Goal: Transaction & Acquisition: Obtain resource

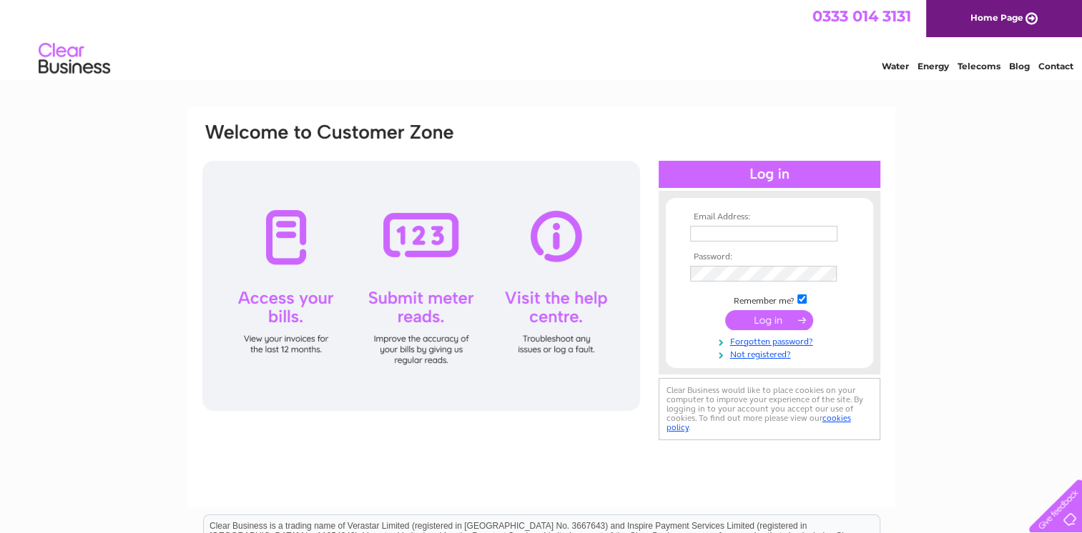
click at [712, 233] on input "text" at bounding box center [763, 234] width 147 height 16
type input "[EMAIL_ADDRESS][DOMAIN_NAME]"
click at [781, 324] on input "submit" at bounding box center [769, 321] width 88 height 20
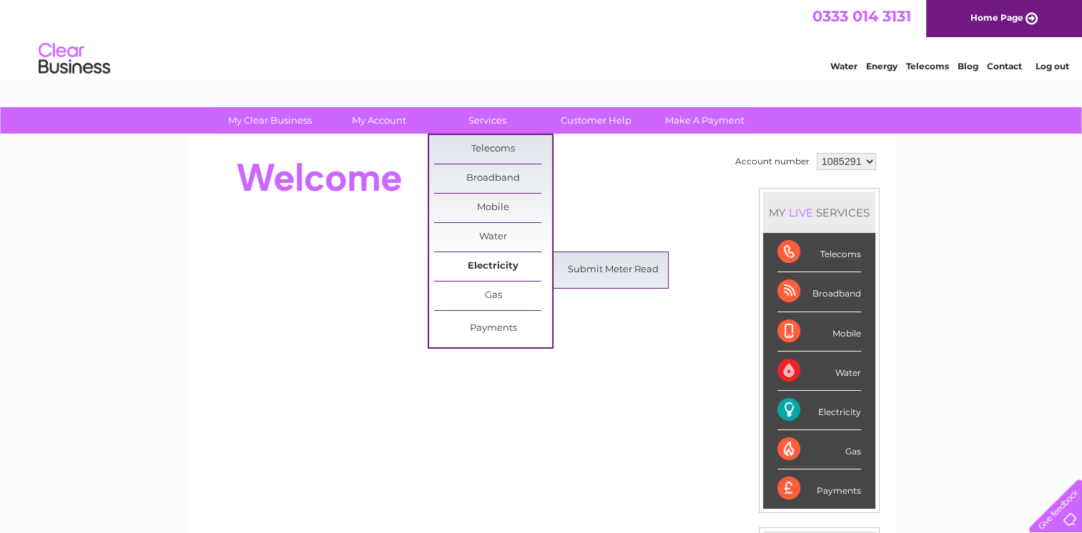
click at [489, 266] on link "Electricity" at bounding box center [493, 266] width 118 height 29
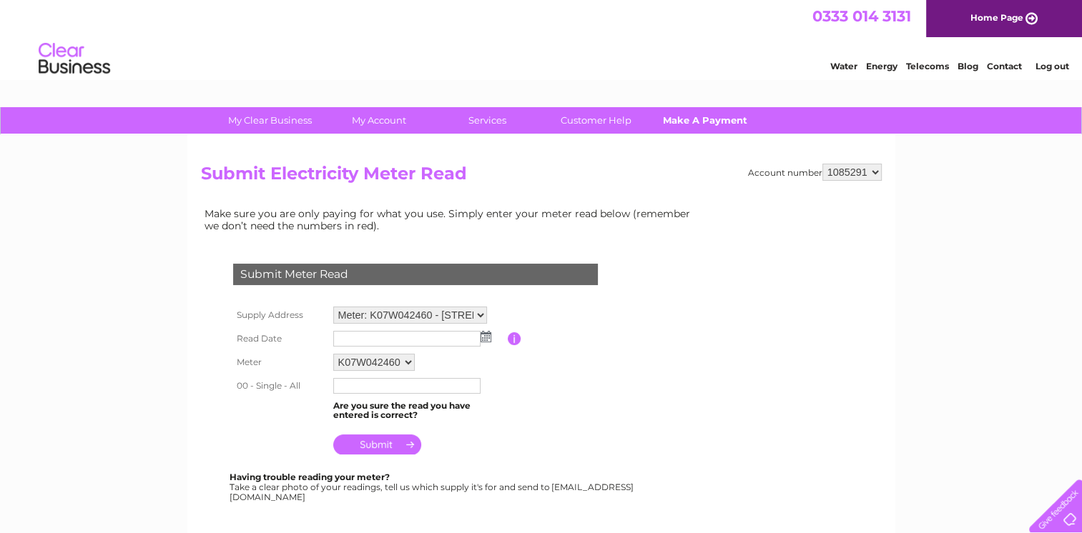
click at [688, 119] on link "Make A Payment" at bounding box center [705, 120] width 118 height 26
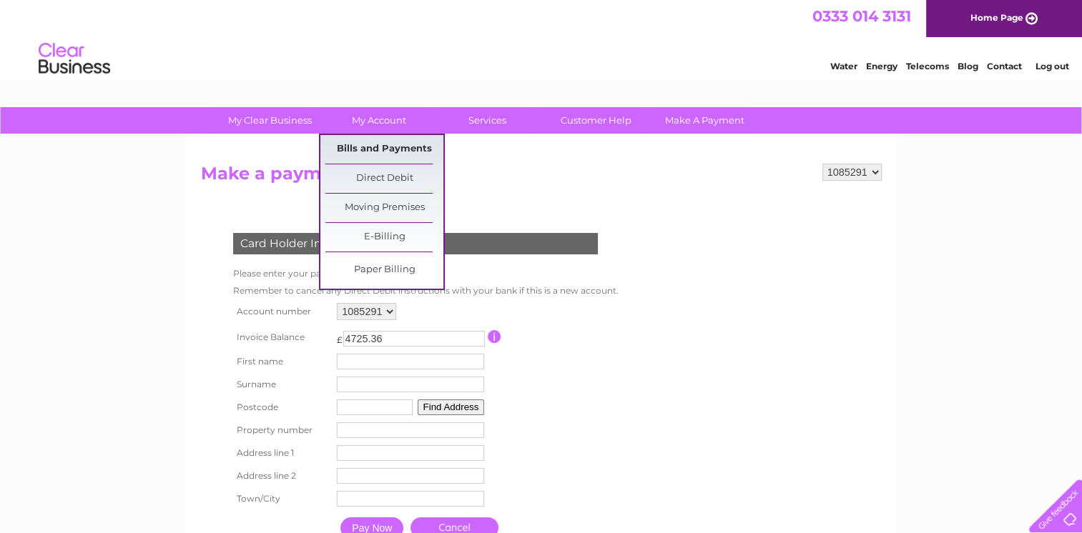
click at [375, 142] on link "Bills and Payments" at bounding box center [384, 149] width 118 height 29
click at [375, 151] on link "Bills and Payments" at bounding box center [384, 149] width 118 height 29
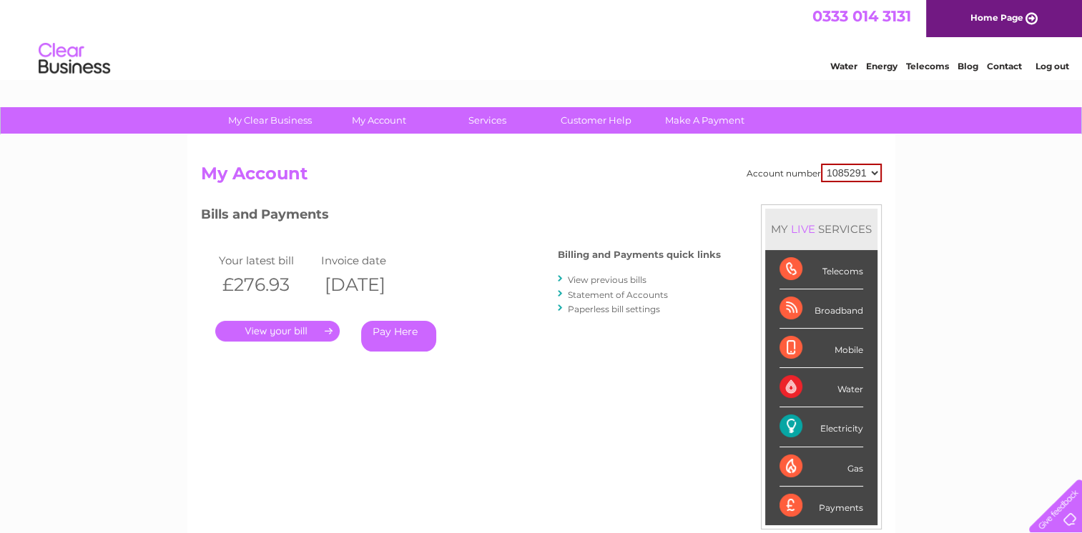
click at [397, 324] on link "Pay Here" at bounding box center [398, 336] width 75 height 31
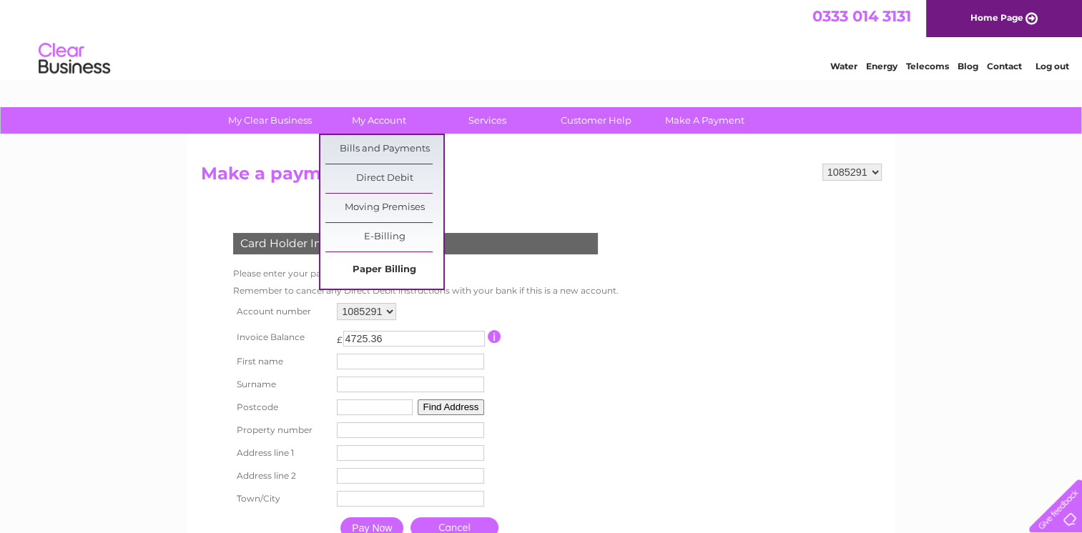
click at [377, 267] on link "Paper Billing" at bounding box center [384, 270] width 118 height 29
click at [384, 149] on link "Bills and Payments" at bounding box center [384, 149] width 118 height 29
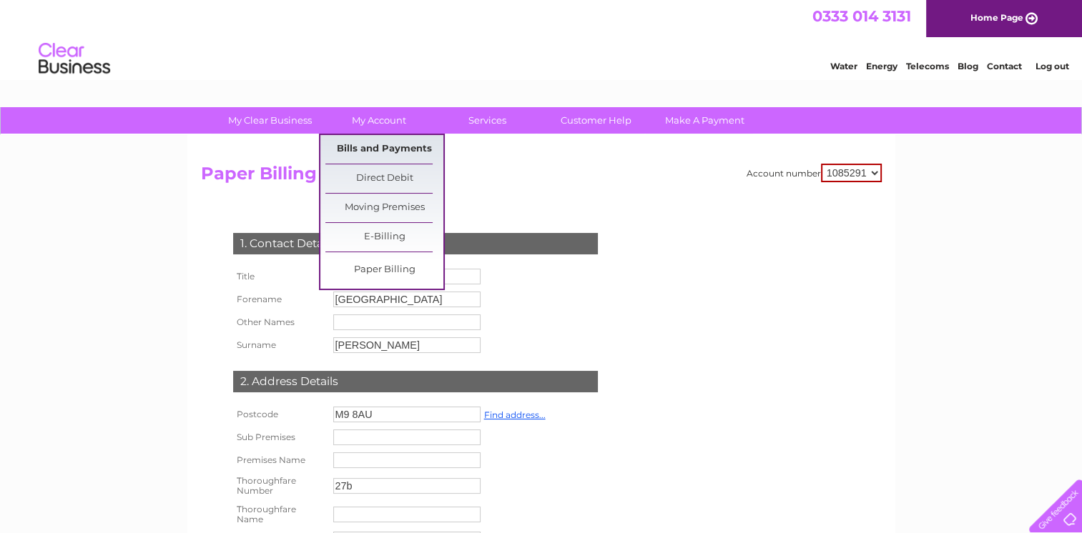
click at [375, 152] on link "Bills and Payments" at bounding box center [384, 149] width 118 height 29
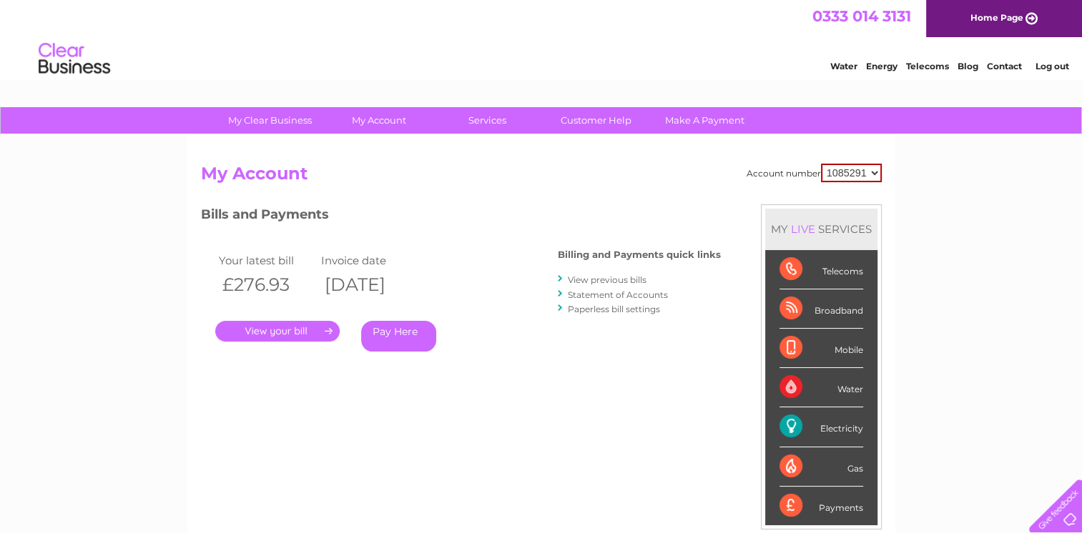
click at [287, 328] on link "." at bounding box center [277, 331] width 124 height 21
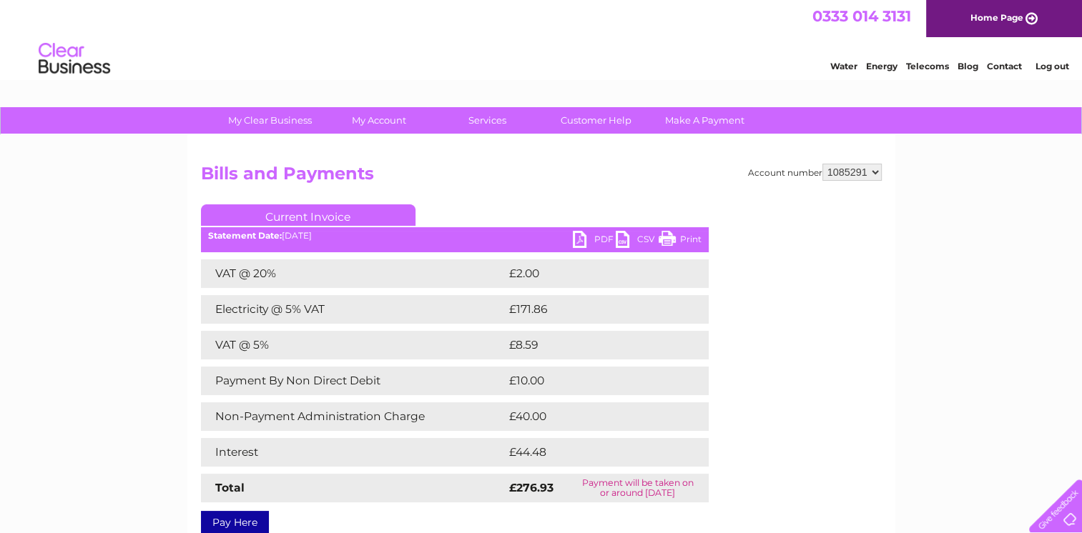
click at [601, 239] on link "PDF" at bounding box center [594, 241] width 43 height 21
click at [877, 172] on select "1085291 1103622" at bounding box center [851, 172] width 59 height 17
click at [981, 214] on div "My Clear Business Login Details My Details My Preferences Link Account My Accou…" at bounding box center [541, 447] width 1082 height 681
click at [870, 172] on select "1085291 1103622" at bounding box center [851, 172] width 59 height 17
click at [964, 196] on div "My Clear Business Login Details My Details My Preferences Link Account My Accou…" at bounding box center [541, 447] width 1082 height 681
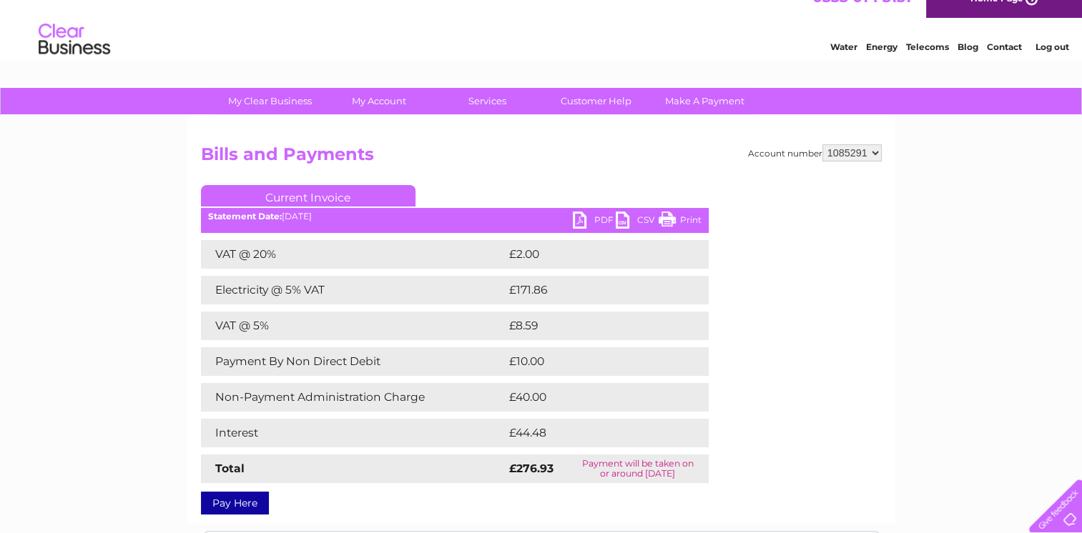
scroll to position [9, 0]
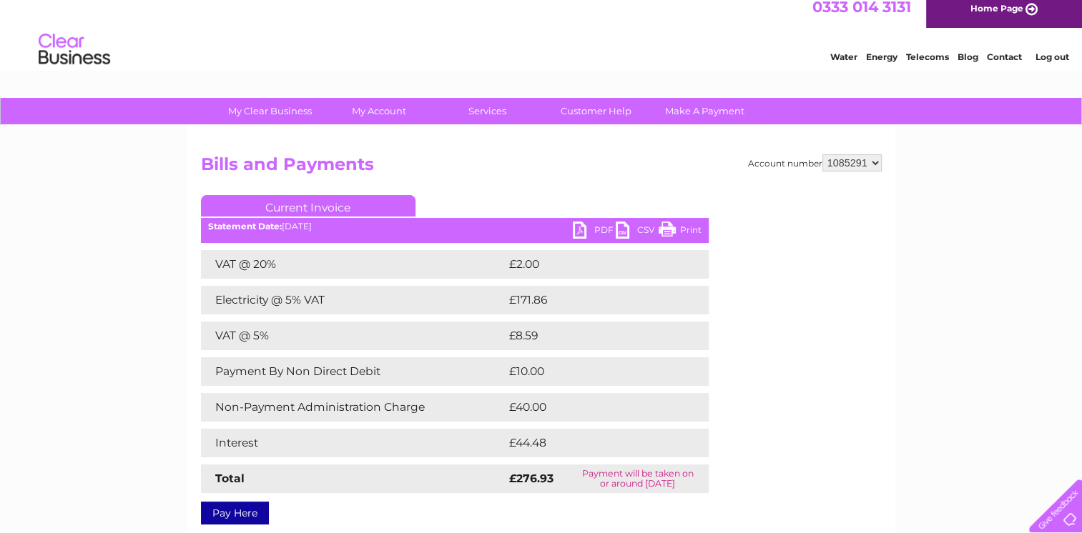
click at [599, 230] on link "PDF" at bounding box center [594, 232] width 43 height 21
click at [601, 230] on link "PDF" at bounding box center [594, 232] width 43 height 21
